Goal: Task Accomplishment & Management: Manage account settings

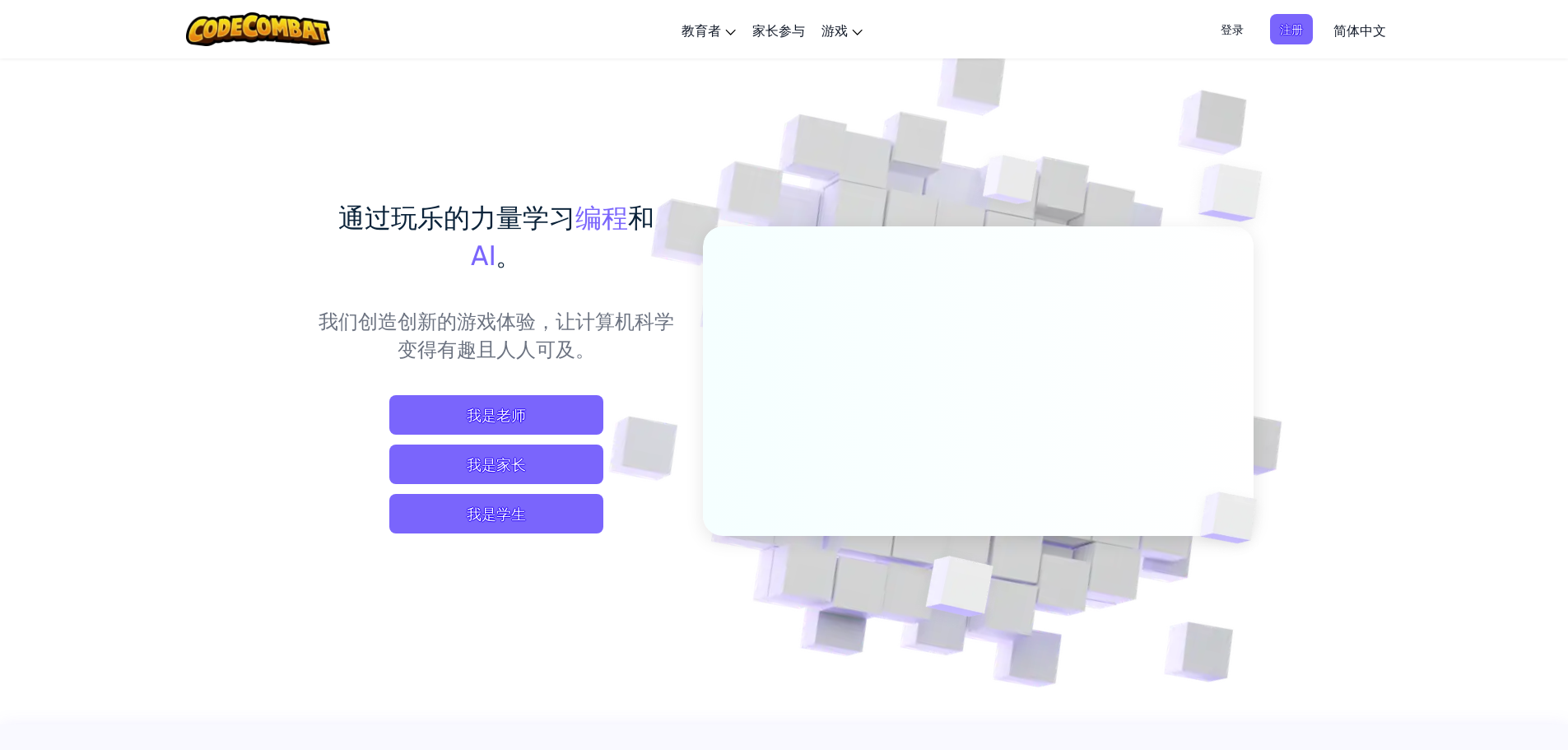
click at [1237, 36] on span "登录" at bounding box center [1232, 29] width 43 height 31
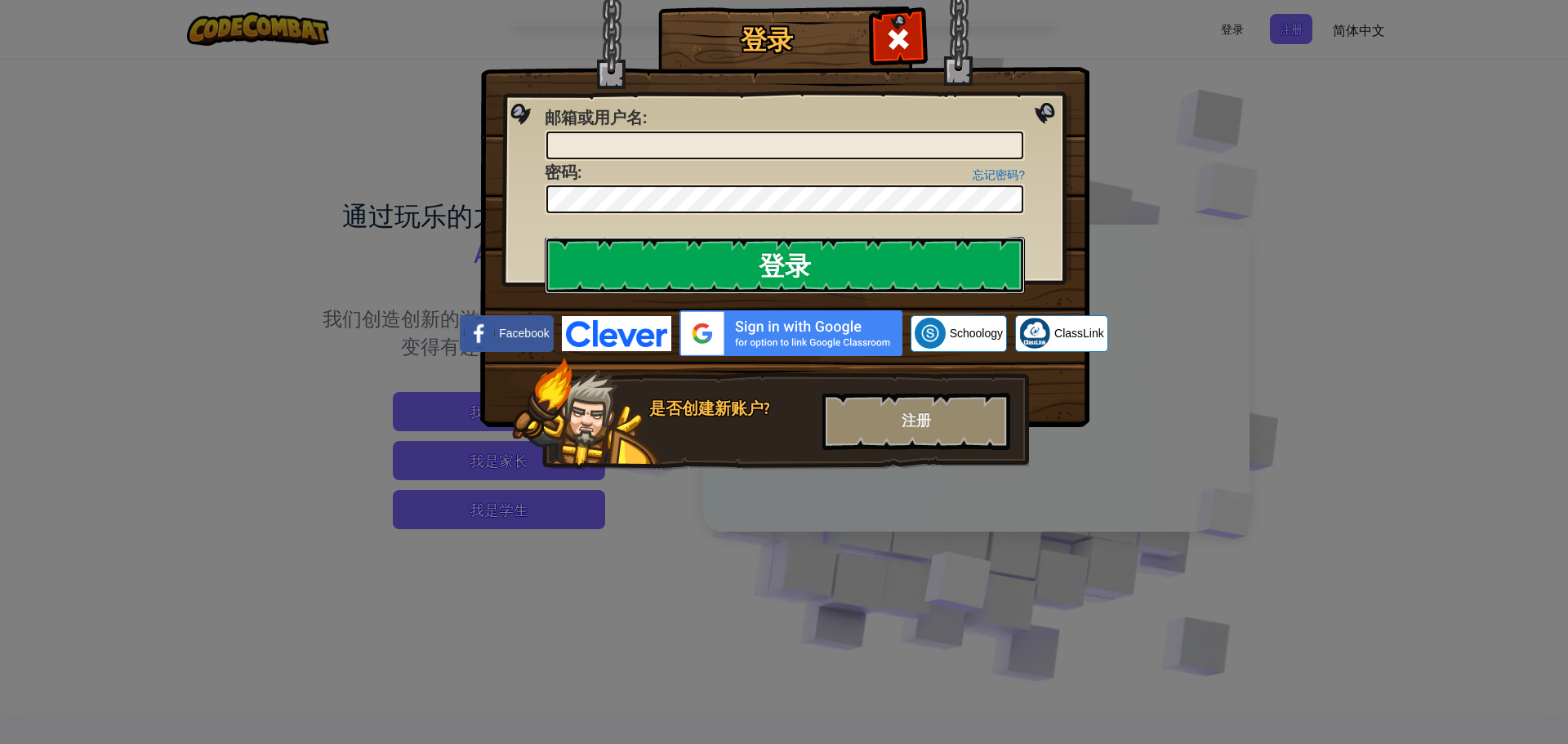
click at [955, 263] on input "登录" at bounding box center [784, 265] width 480 height 57
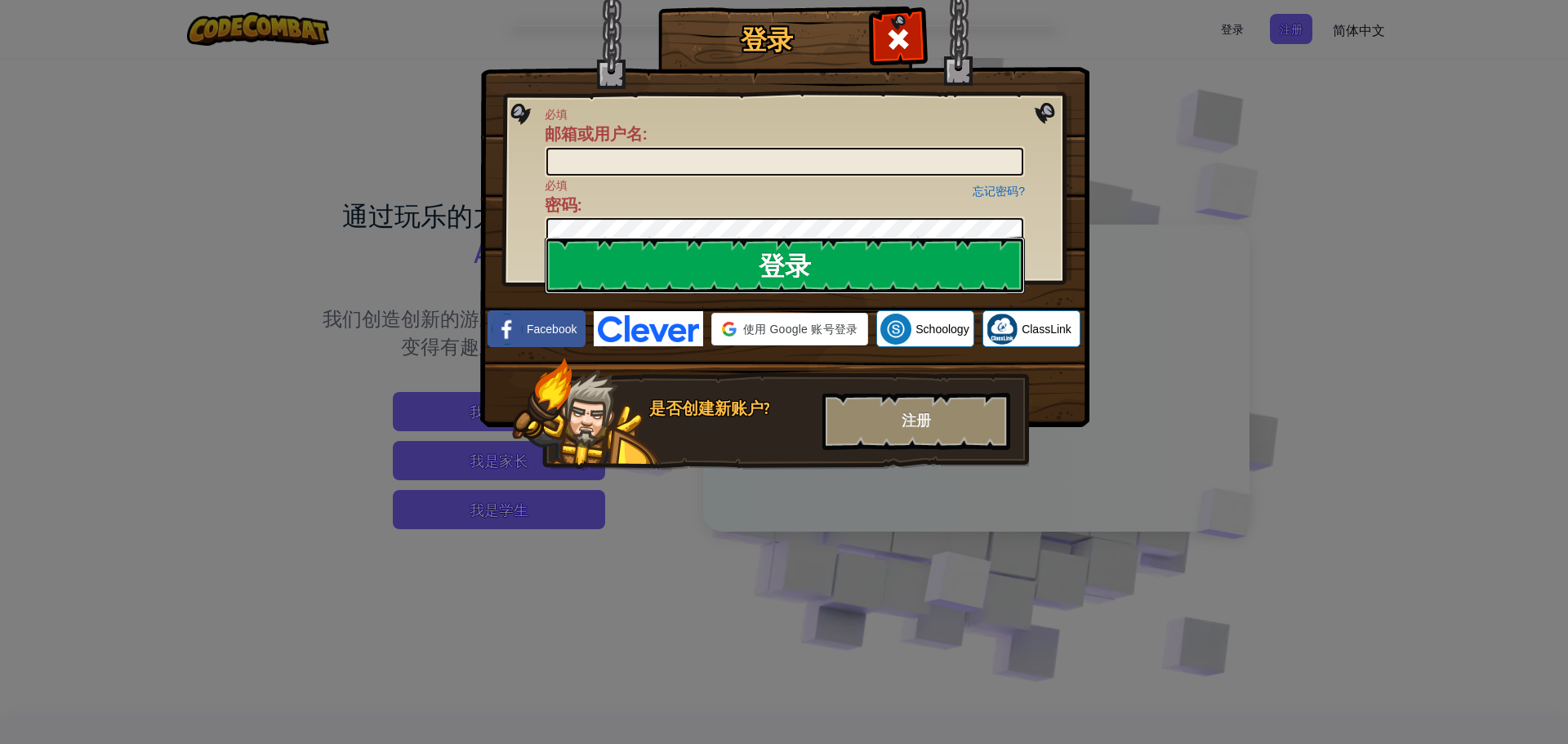
click at [935, 263] on input "登录" at bounding box center [784, 265] width 480 height 57
click at [606, 158] on input "邮箱或用户名 :" at bounding box center [784, 161] width 477 height 28
click at [783, 134] on div "必填 邮箱或用户名 :" at bounding box center [784, 141] width 480 height 71
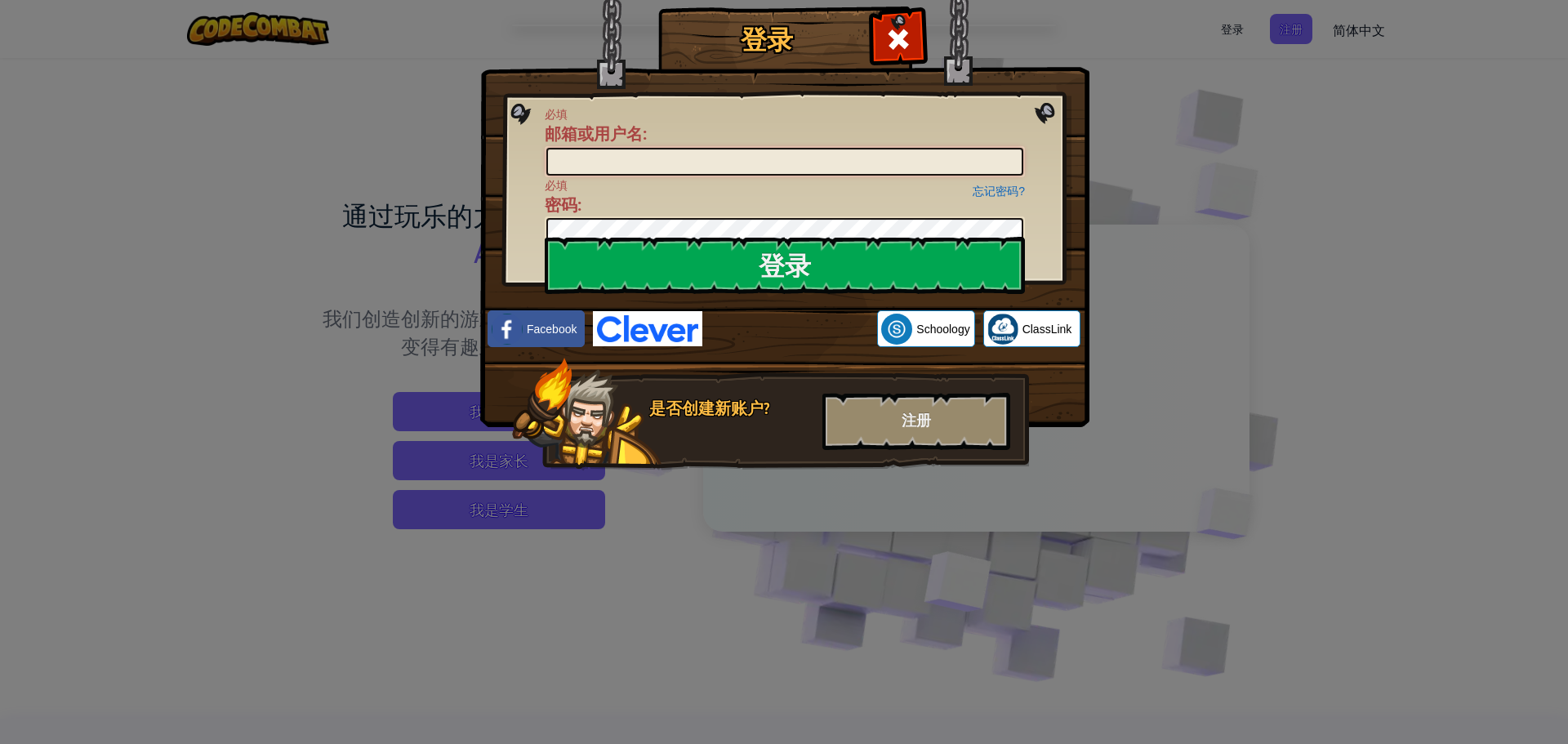
click at [702, 166] on input "邮箱或用户名 :" at bounding box center [784, 161] width 477 height 28
type input "[EMAIL_ADDRESS][DOMAIN_NAME]"
click at [627, 256] on input "登录" at bounding box center [784, 265] width 480 height 57
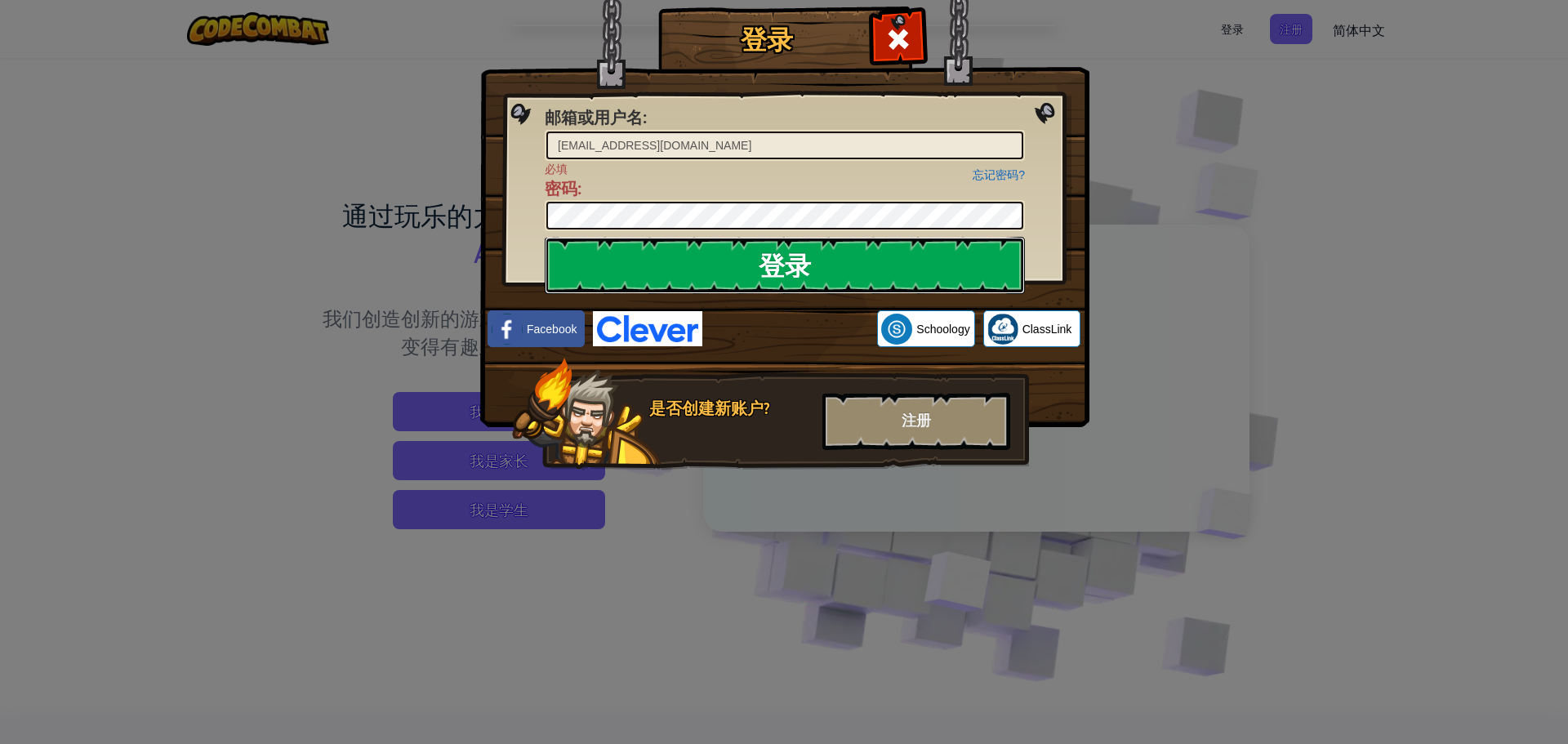
click at [654, 261] on input "登录" at bounding box center [784, 265] width 480 height 57
